Goal: Task Accomplishment & Management: Manage account settings

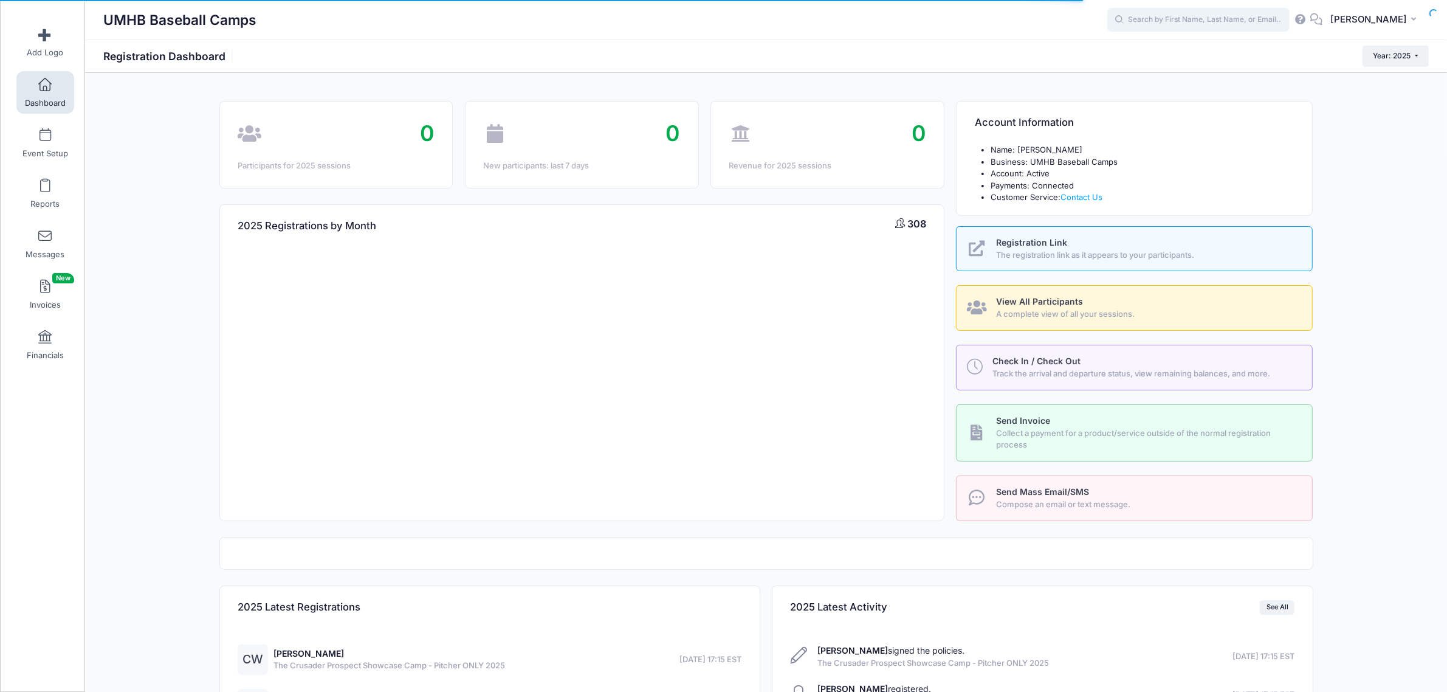
click at [1220, 19] on input "text" at bounding box center [1198, 20] width 182 height 24
type input "martin"
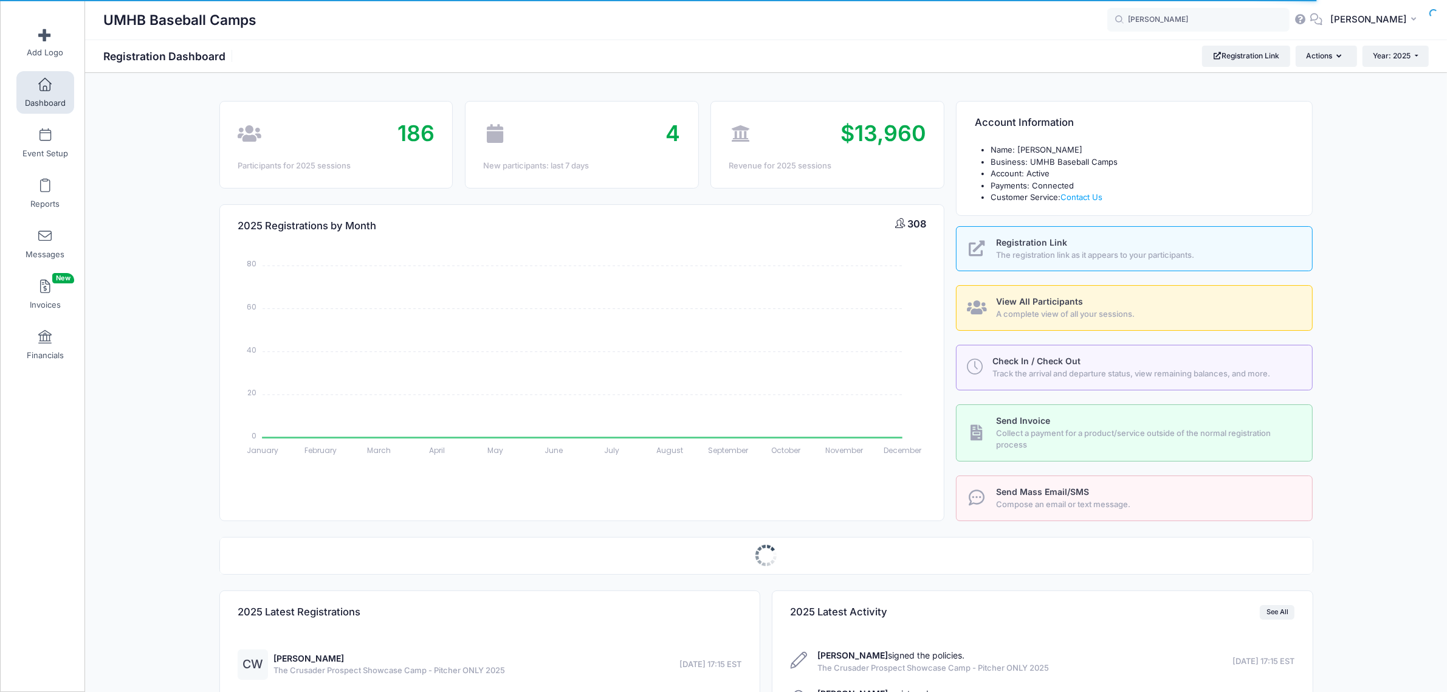
select select
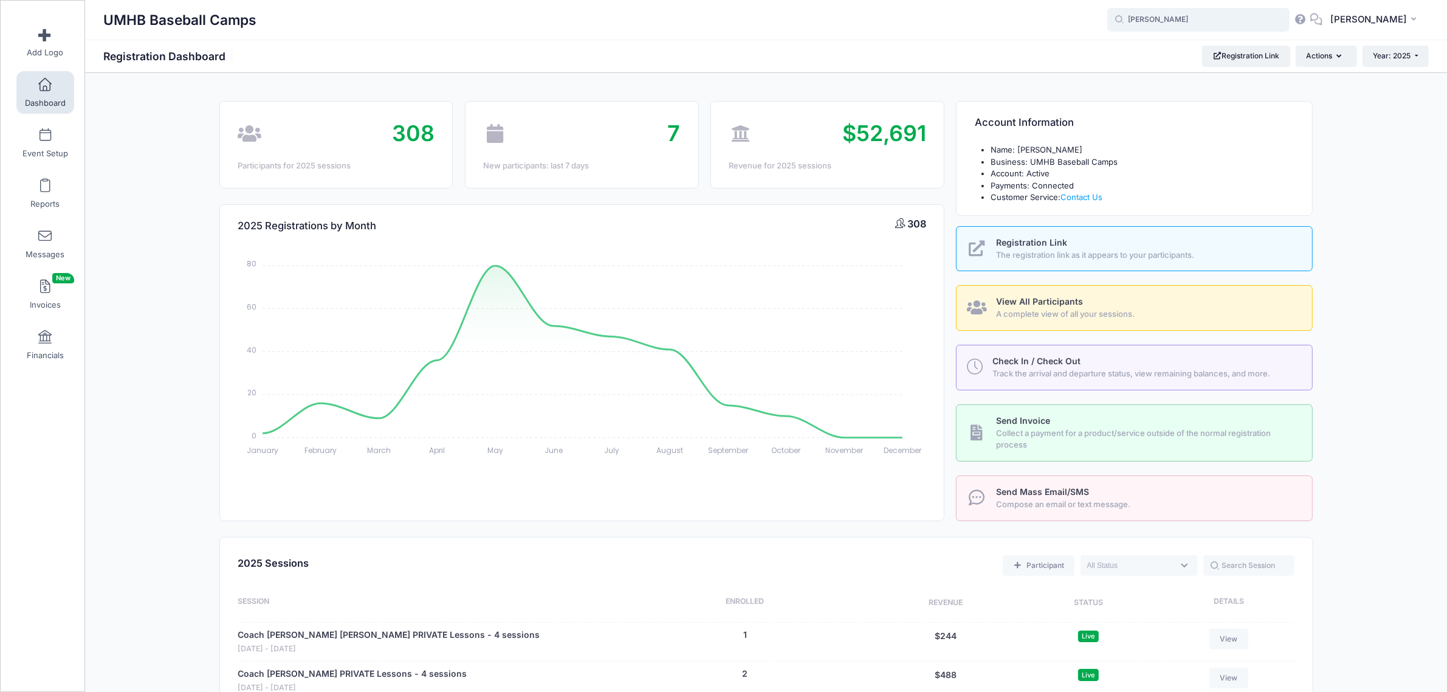
click at [1192, 19] on input "martin" at bounding box center [1198, 20] width 182 height 24
click at [32, 143] on link "Event Setup" at bounding box center [45, 143] width 58 height 43
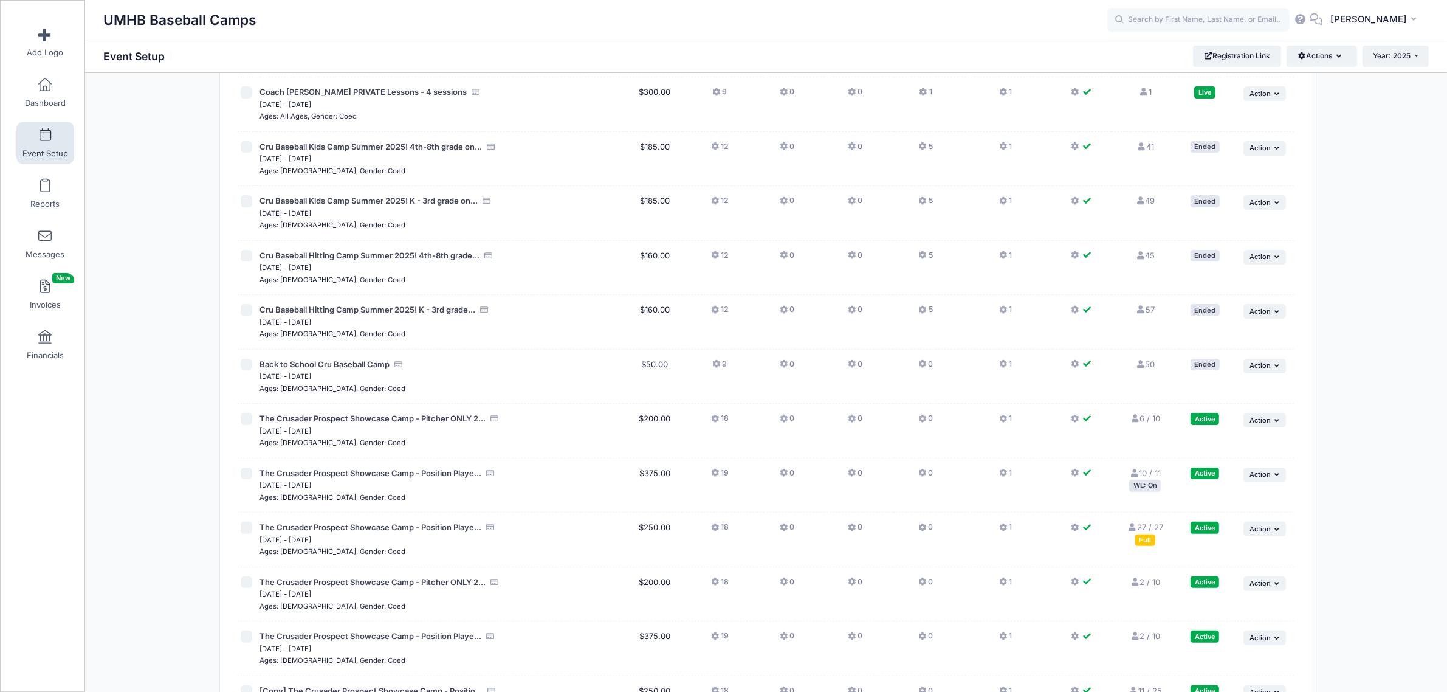
scroll to position [304, 0]
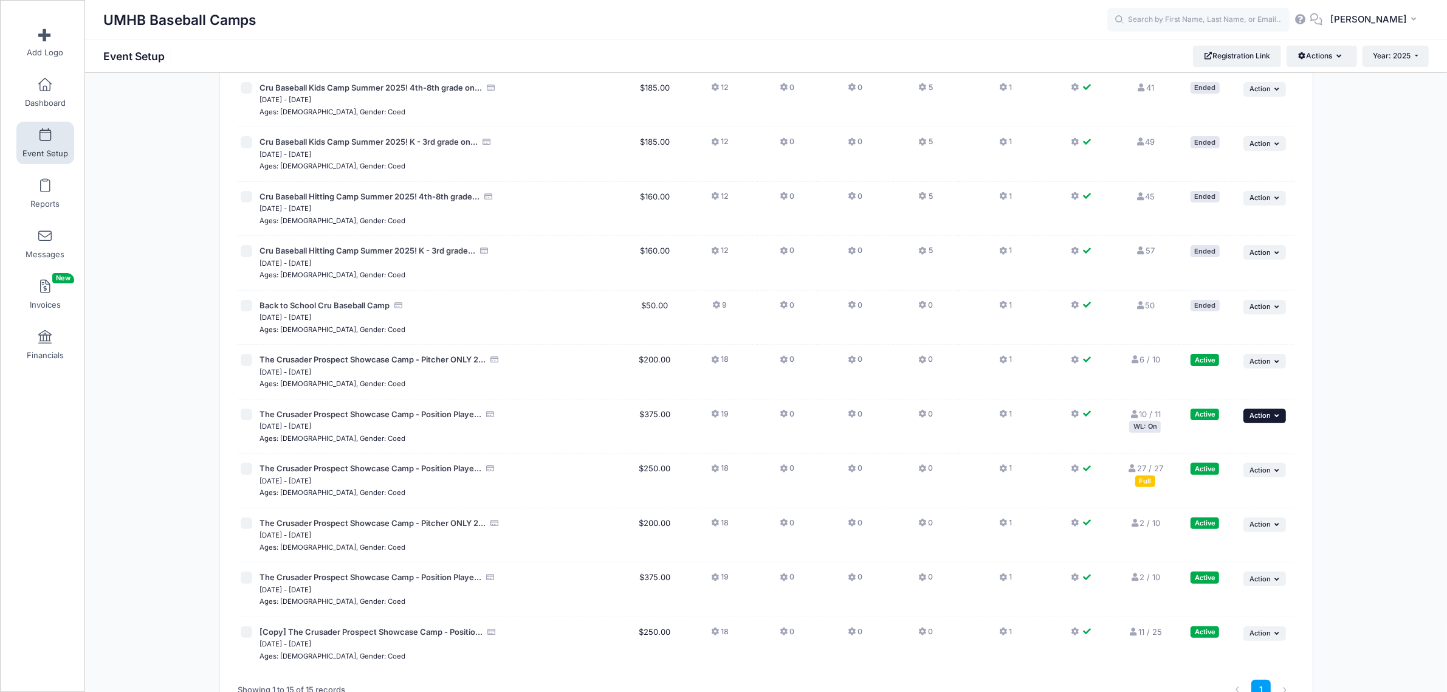
click at [1271, 421] on button "... Action" at bounding box center [1264, 415] width 43 height 15
click at [1237, 442] on link "Pause Session" at bounding box center [1225, 444] width 110 height 23
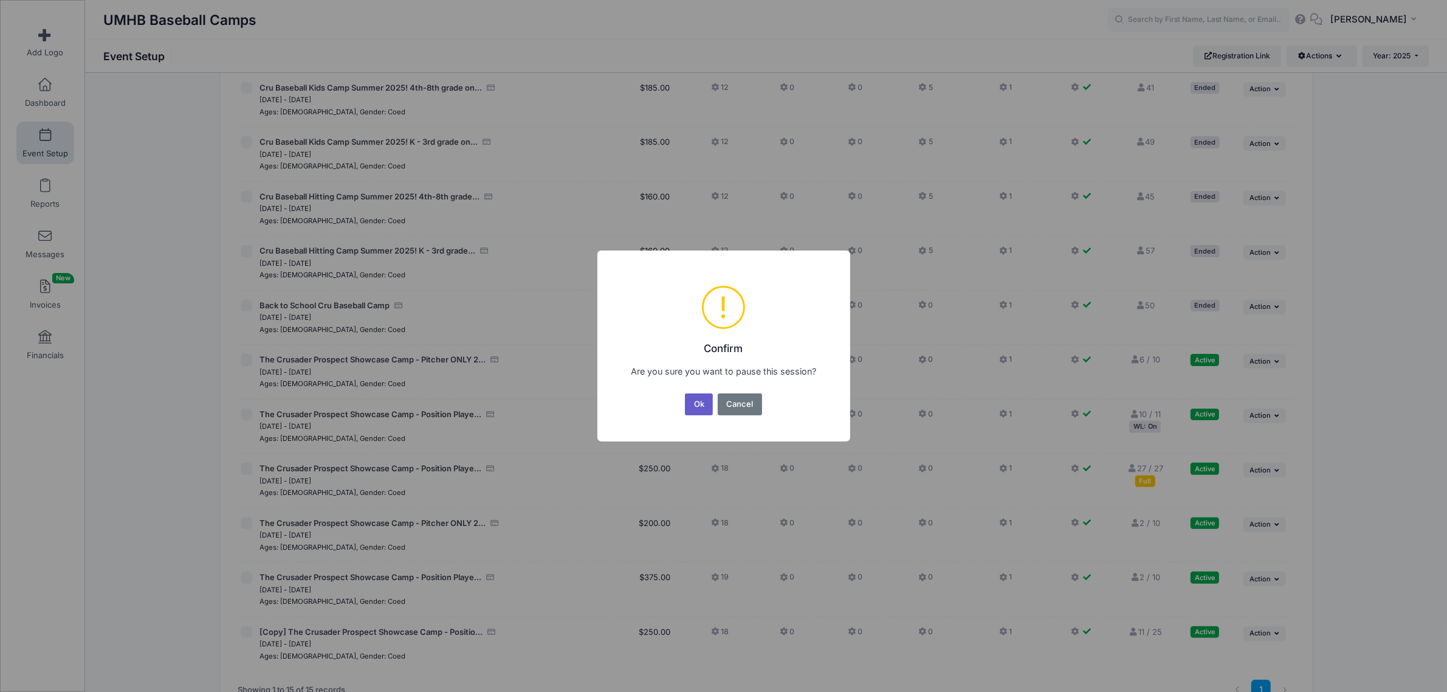
click at [693, 408] on button "Ok" at bounding box center [699, 404] width 28 height 22
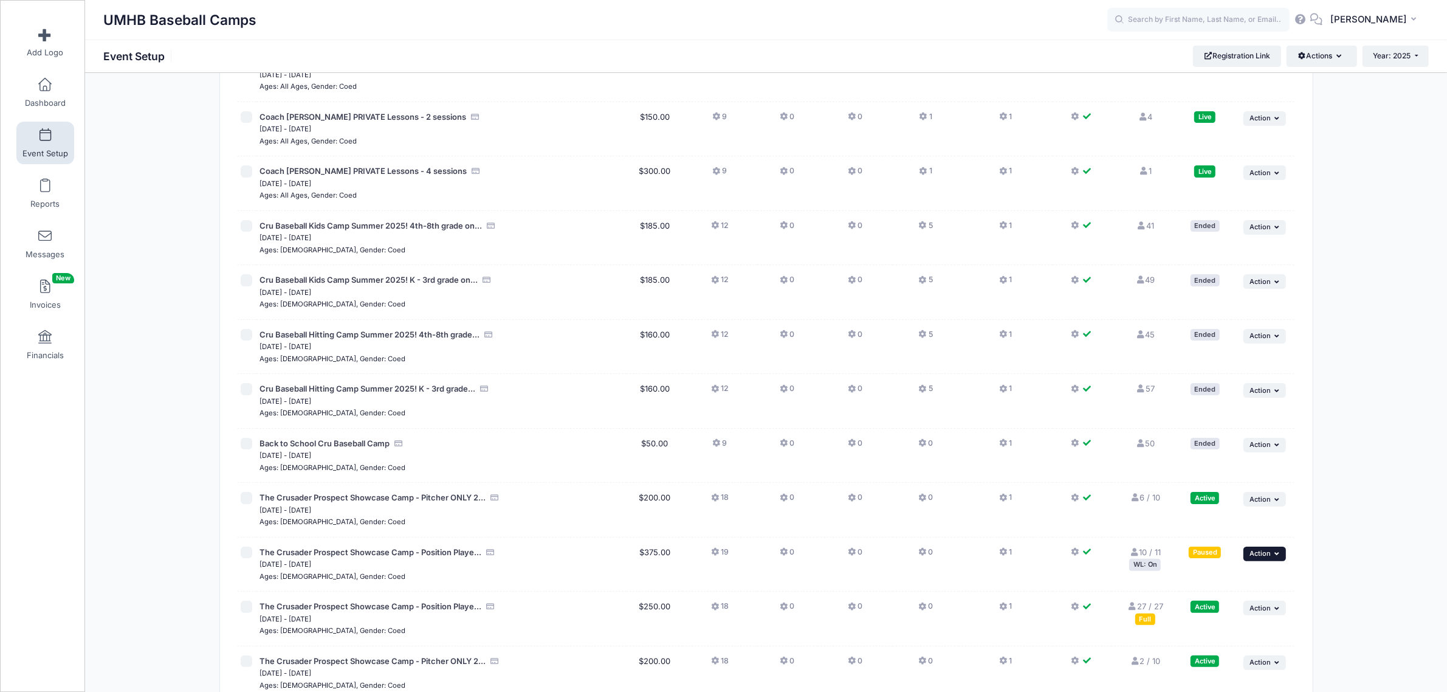
scroll to position [397, 0]
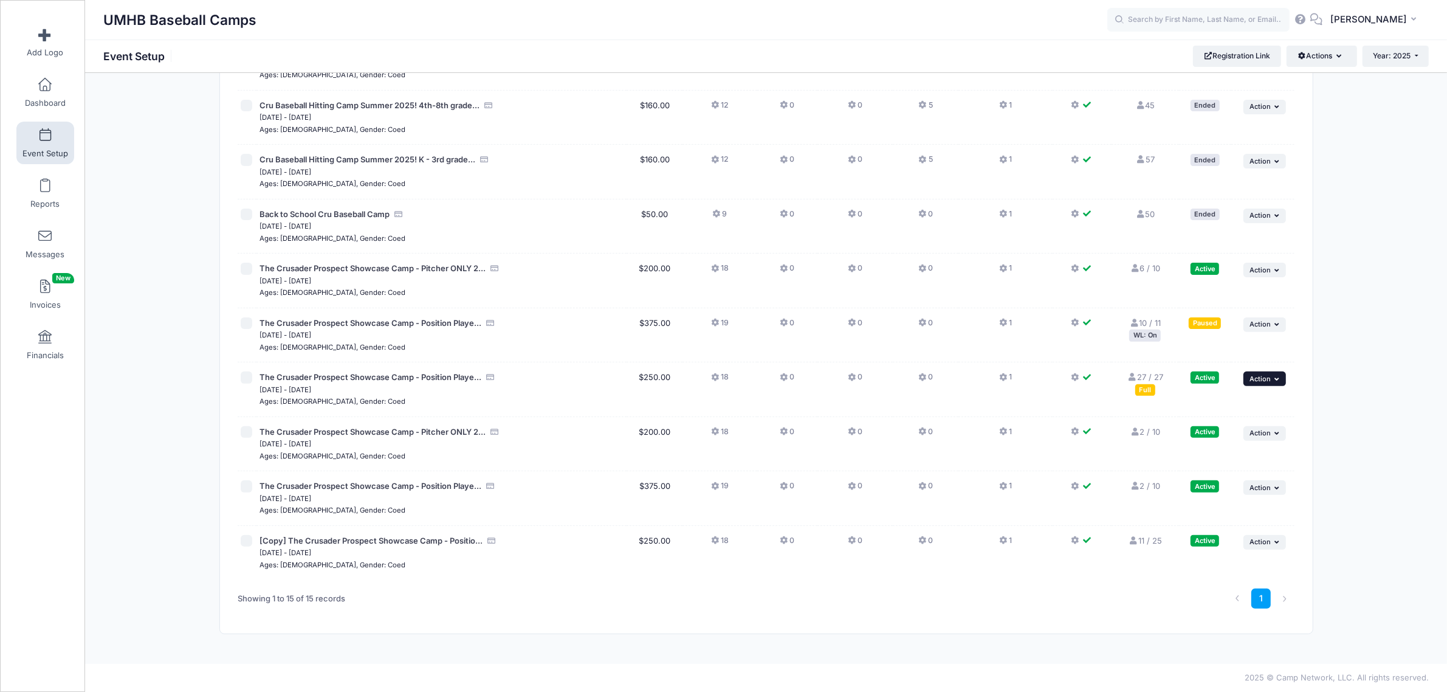
click at [1251, 383] on button "... Action" at bounding box center [1264, 378] width 43 height 15
click at [1240, 406] on link "Pause Session" at bounding box center [1225, 405] width 110 height 23
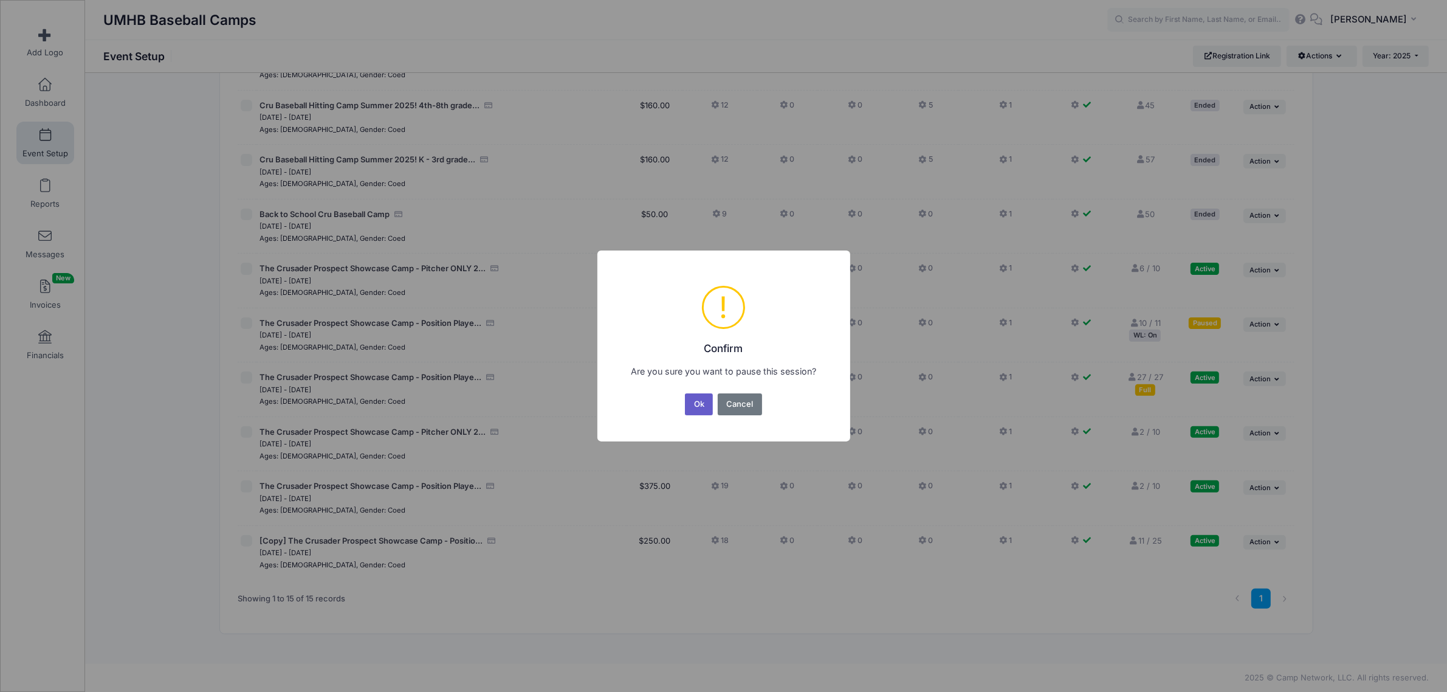
click at [708, 409] on button "Ok" at bounding box center [699, 404] width 28 height 22
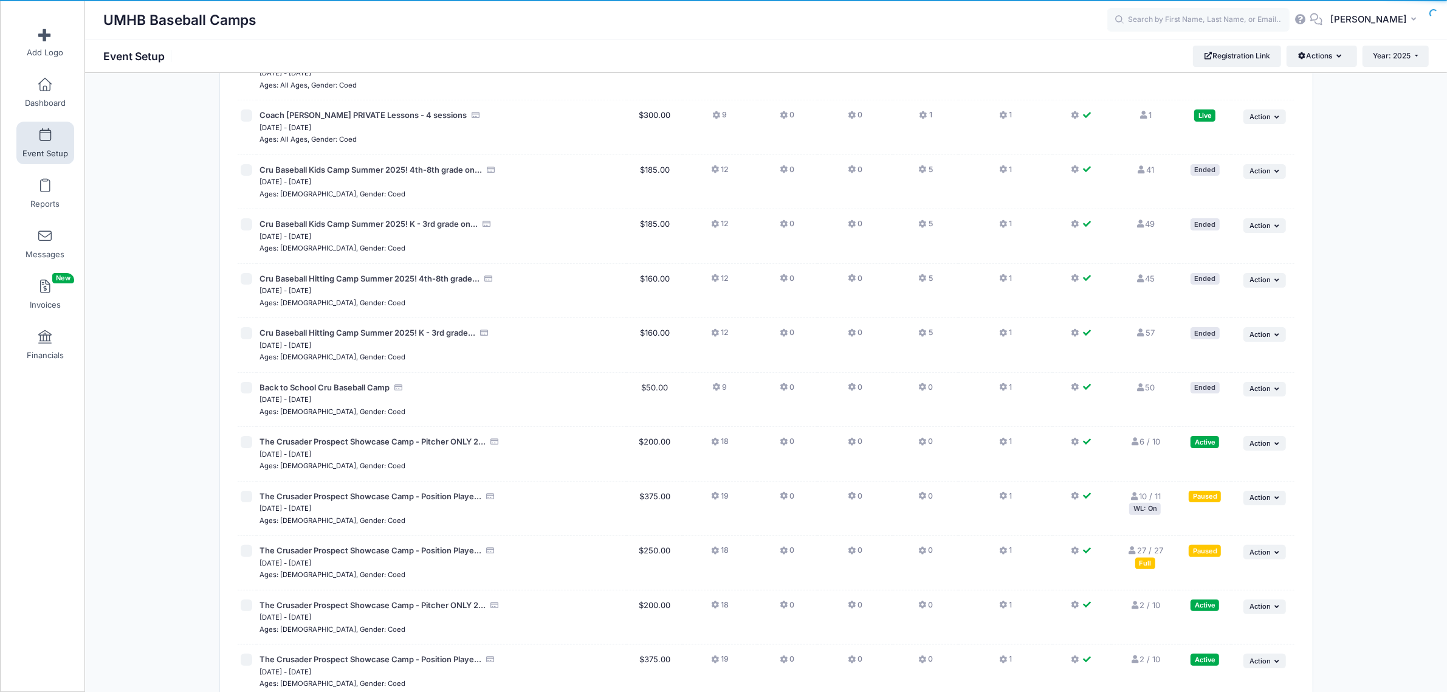
scroll to position [380, 0]
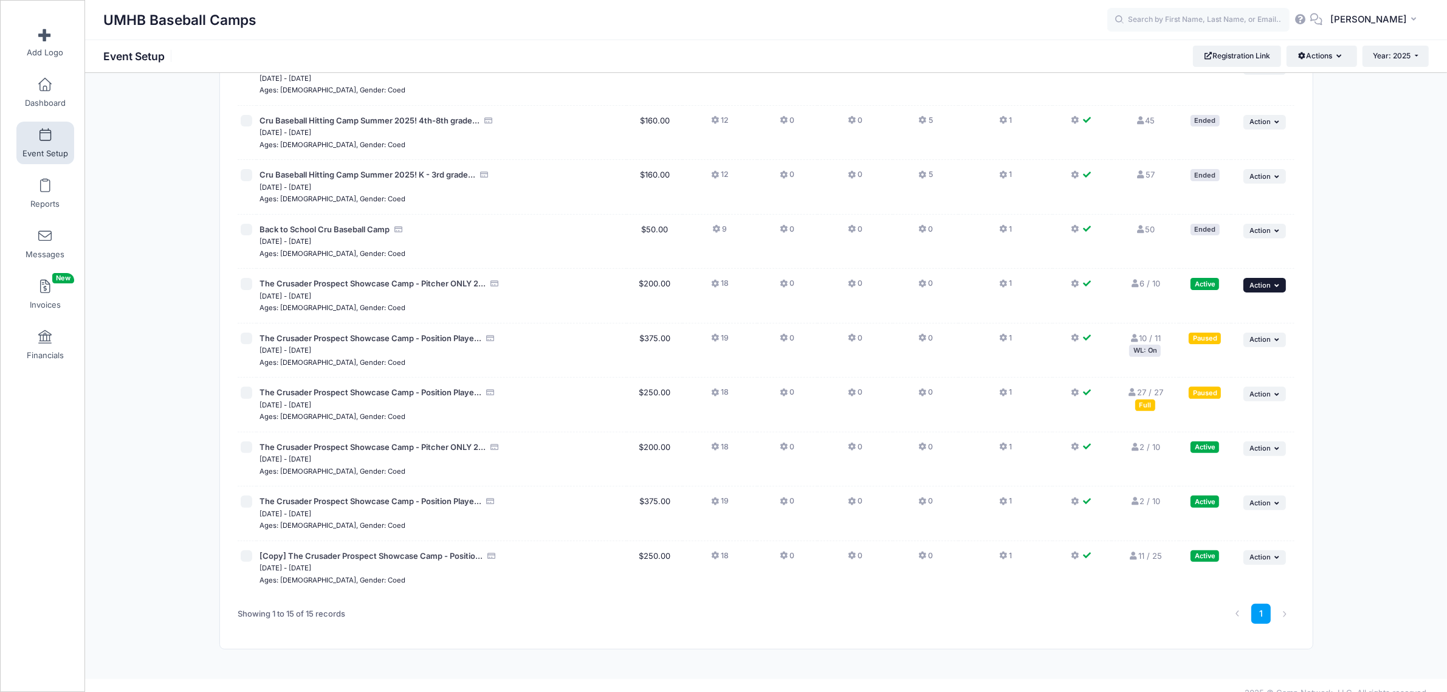
click at [1259, 292] on button "... Action" at bounding box center [1264, 285] width 43 height 15
click at [1234, 317] on link "Pause Session" at bounding box center [1225, 314] width 110 height 23
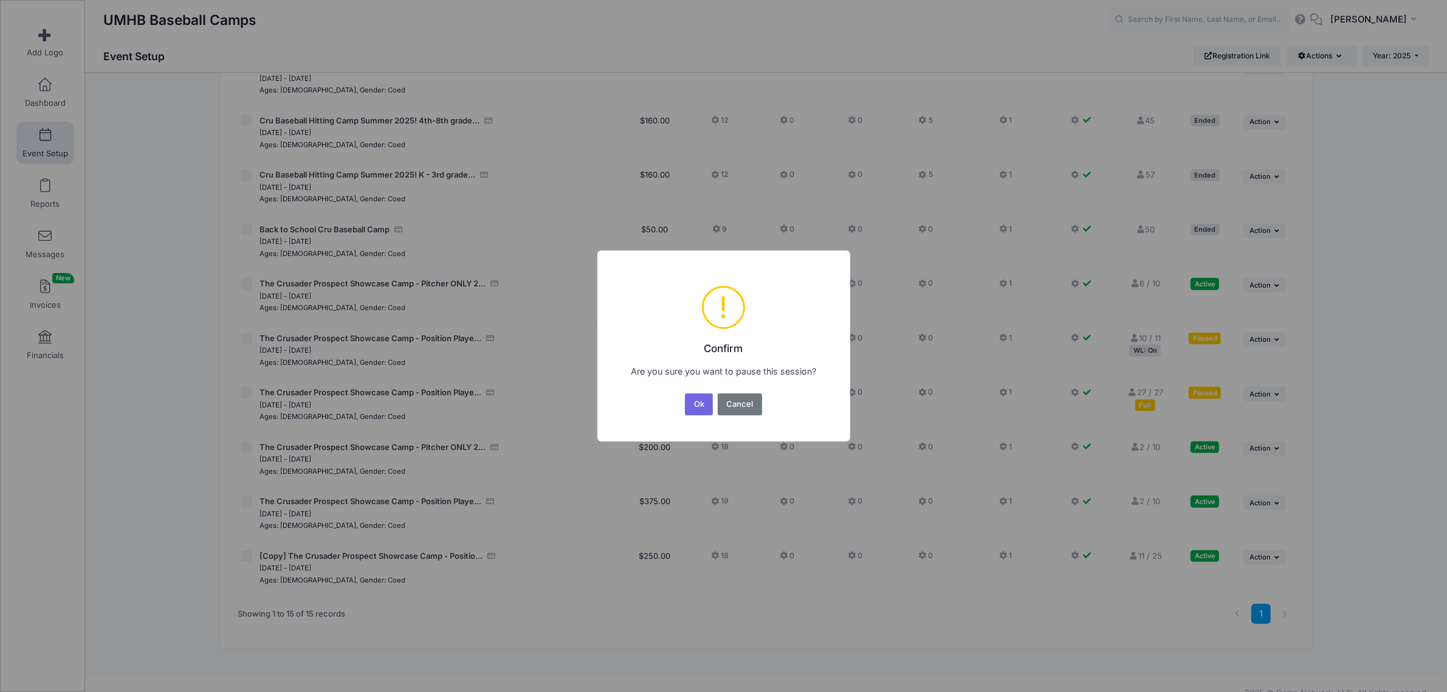
click at [696, 397] on button "Ok" at bounding box center [699, 404] width 28 height 22
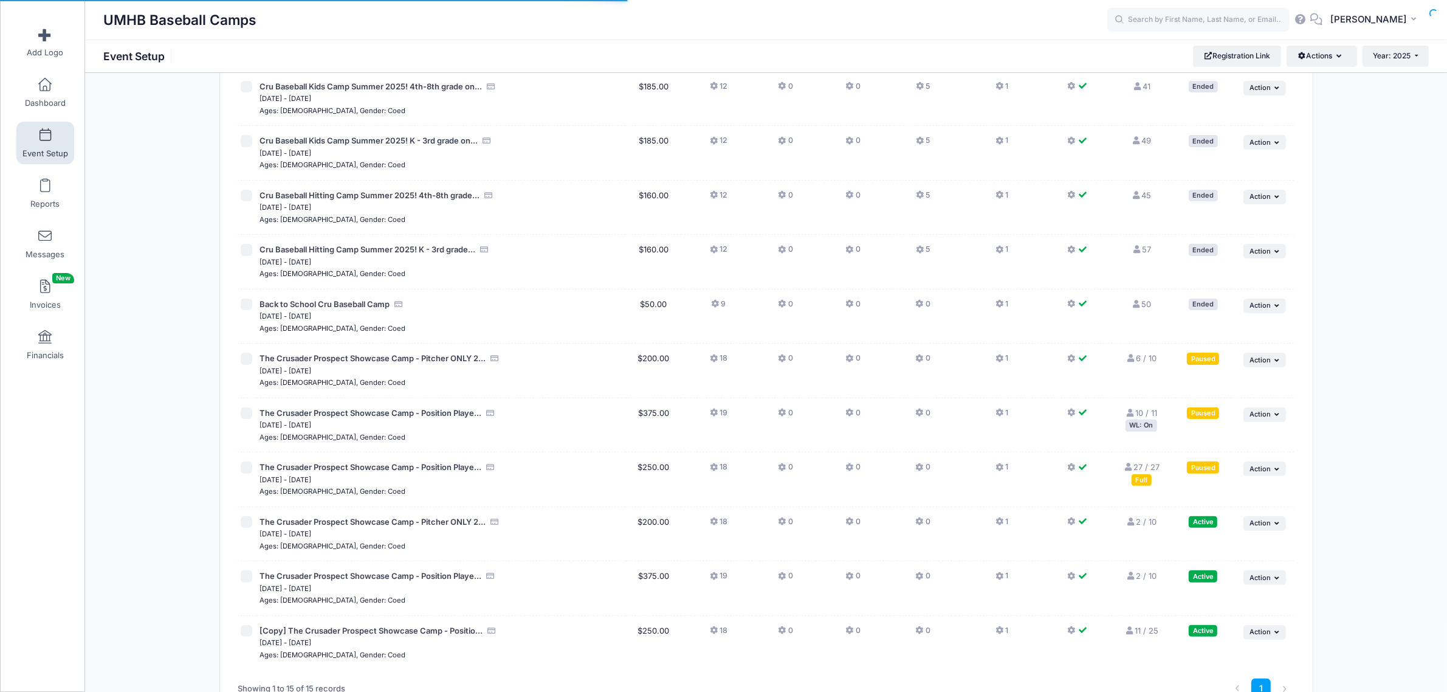
scroll to position [397, 0]
